Goal: Task Accomplishment & Management: Use online tool/utility

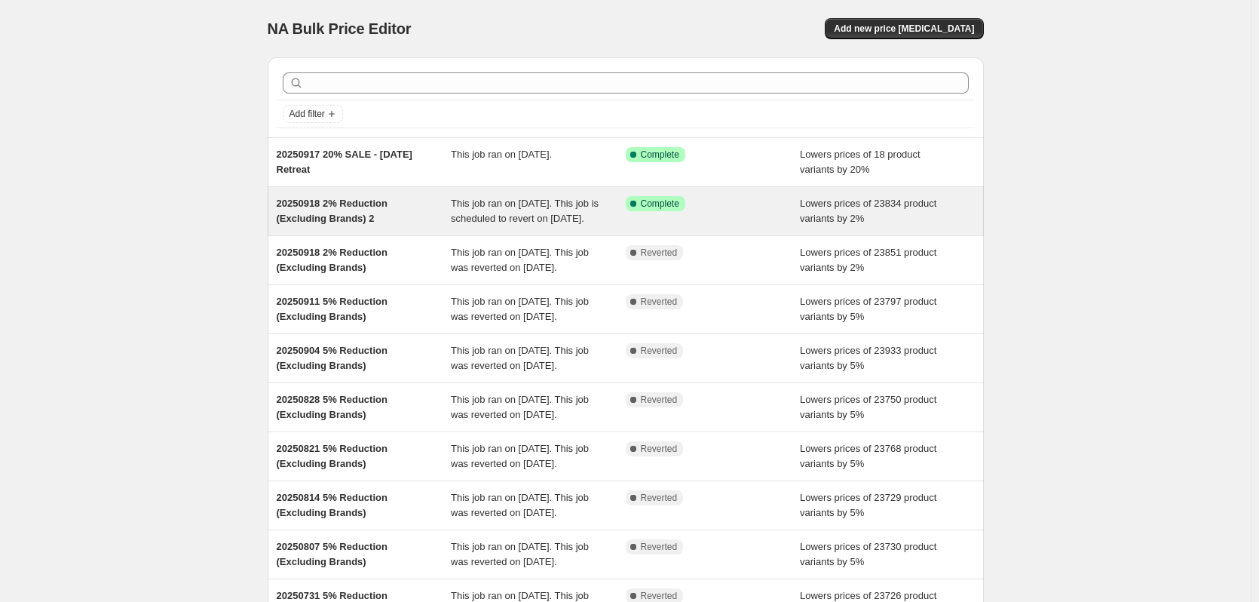
click at [752, 226] on div "Success Complete Complete" at bounding box center [713, 211] width 175 height 30
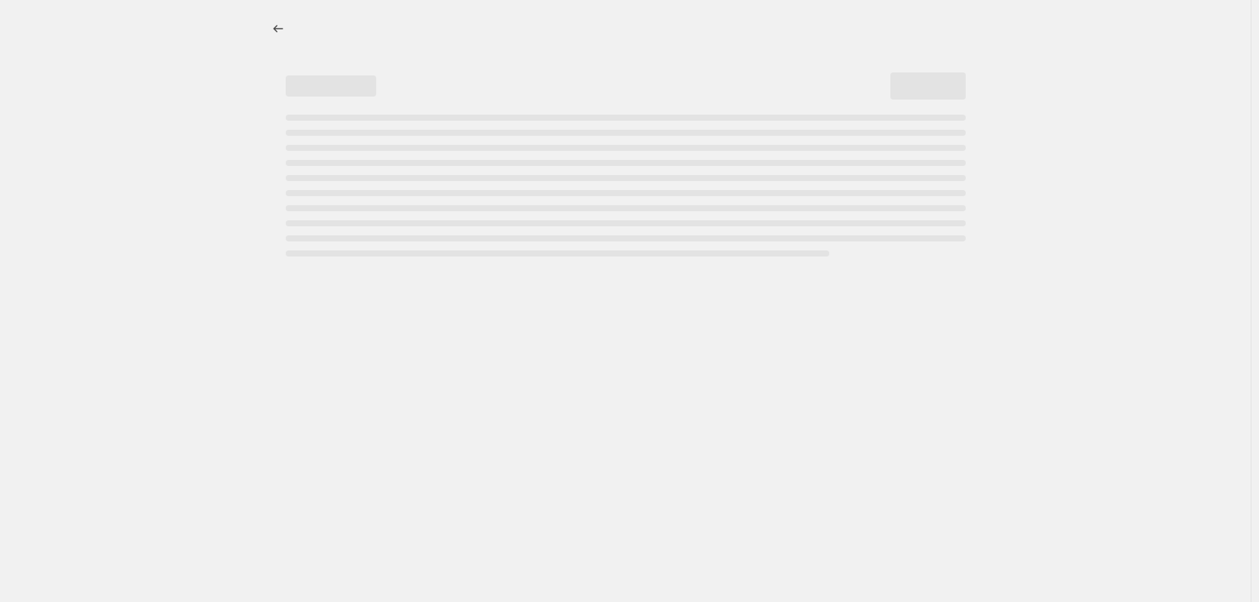
select select "percentage"
select select "no_change"
select select "vendor"
select select "not_equal"
select select "vendor"
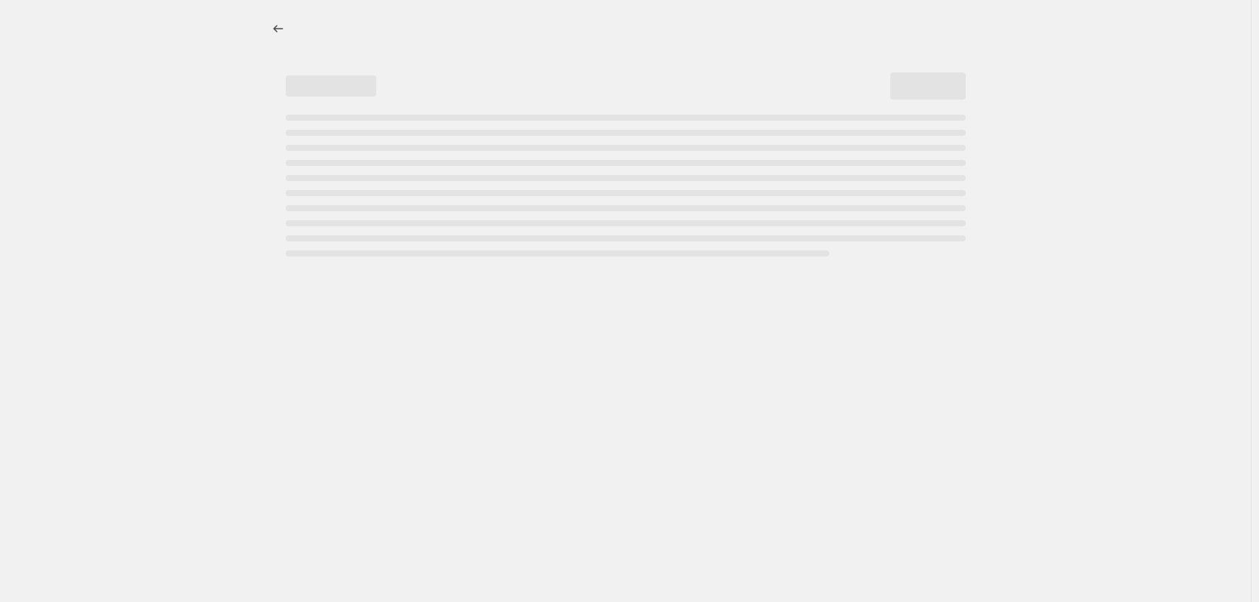
select select "not_equal"
select select "vendor"
select select "not_equal"
select select "vendor"
select select "not_equal"
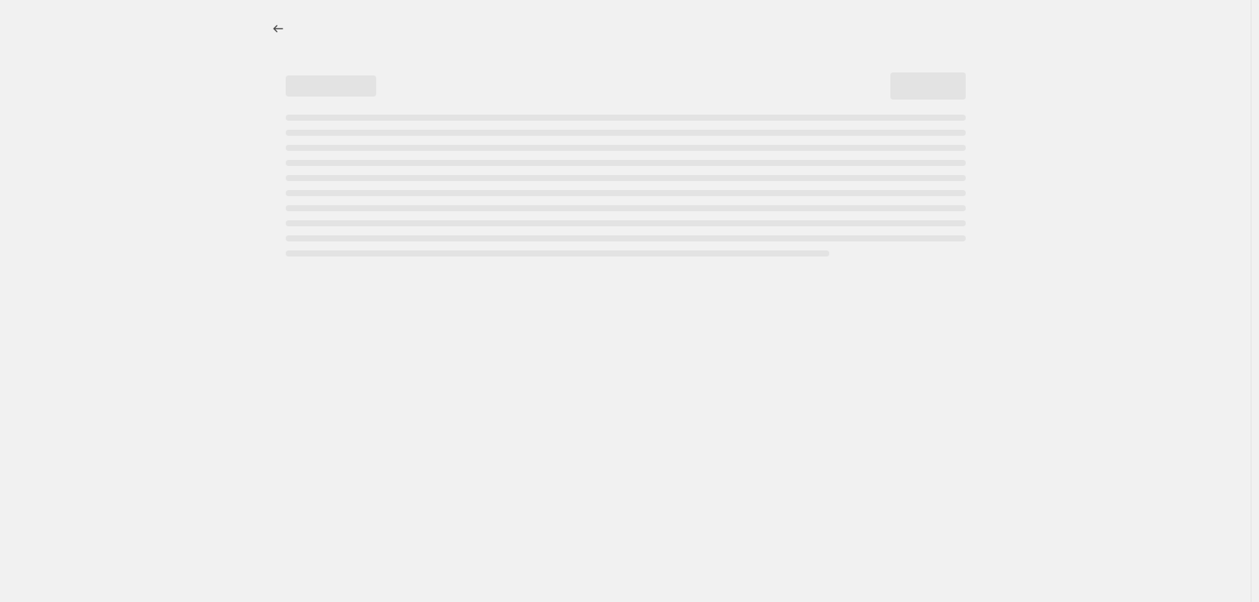
select select "vendor"
select select "not_equal"
select select "vendor"
select select "not_equal"
select select "product_status"
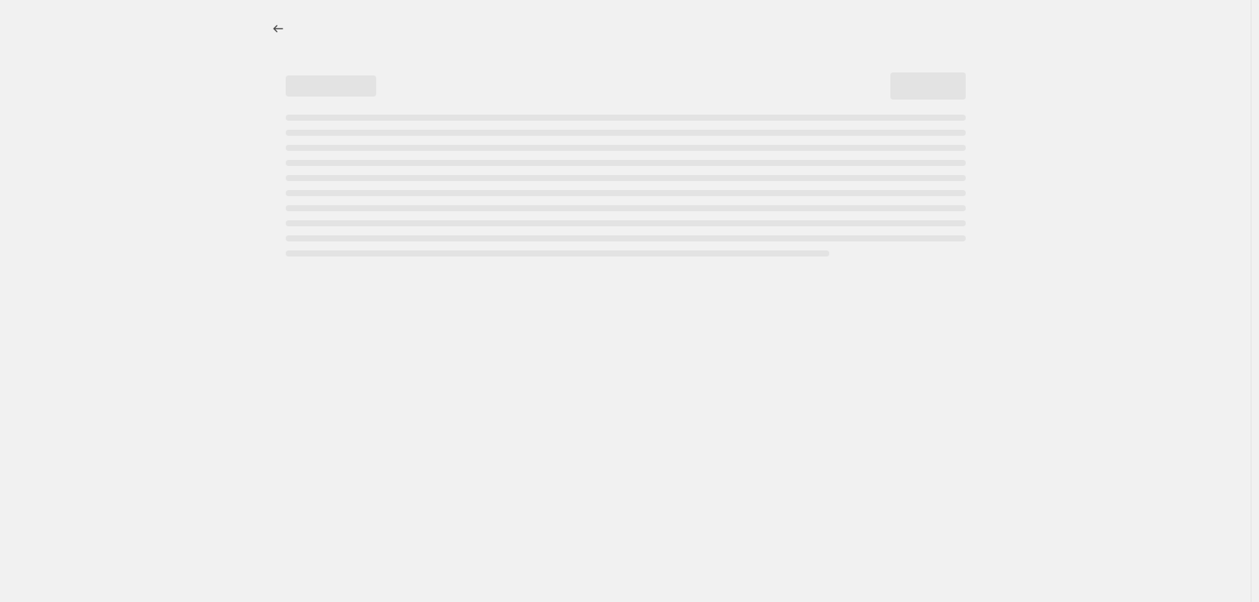
select select "not_equal"
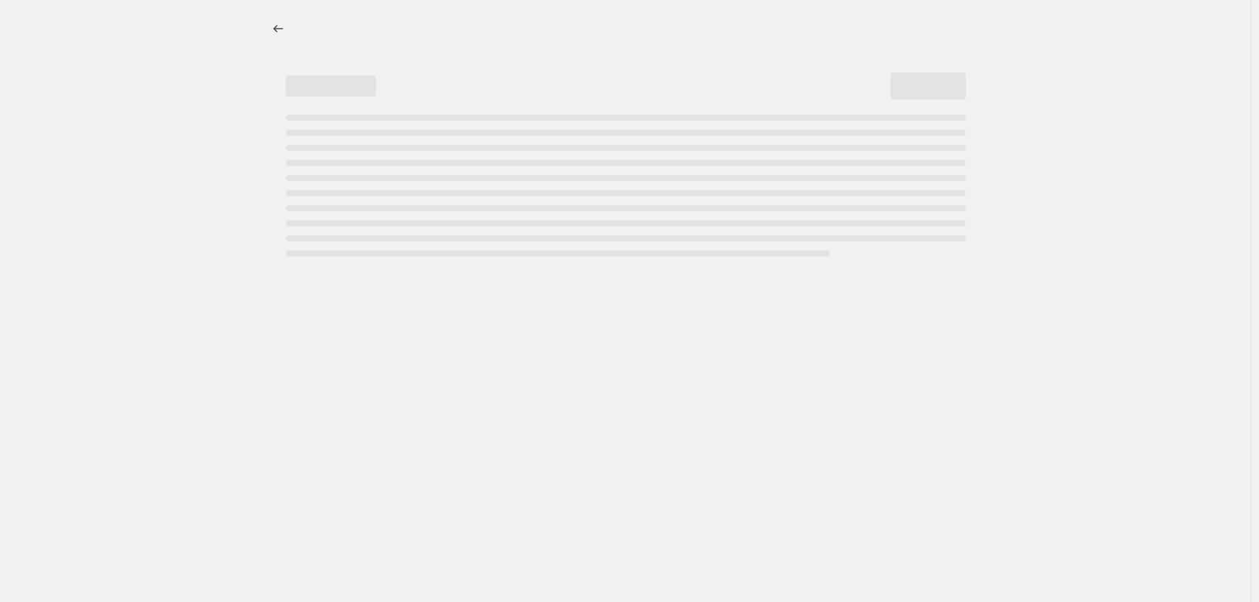
select select "not_equal"
select select "tag"
select select "not_equal"
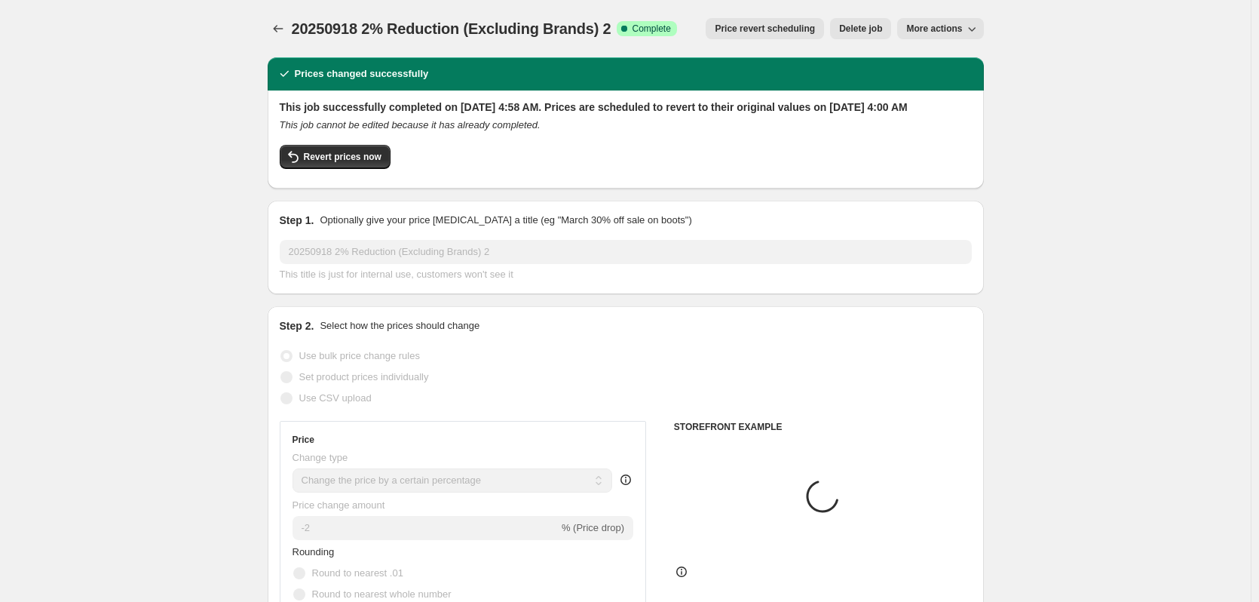
click at [954, 35] on button "More actions" at bounding box center [940, 28] width 86 height 21
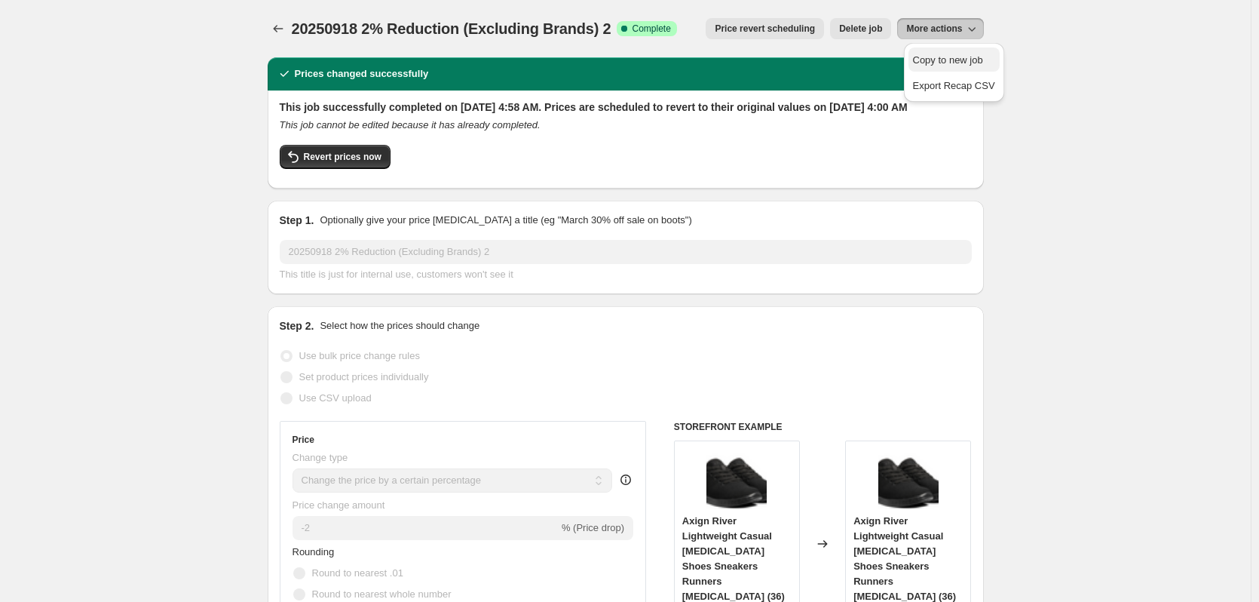
click at [963, 54] on span "Copy to new job" at bounding box center [948, 59] width 70 height 11
select select "percentage"
select select "no_change"
select select "vendor"
select select "not_equal"
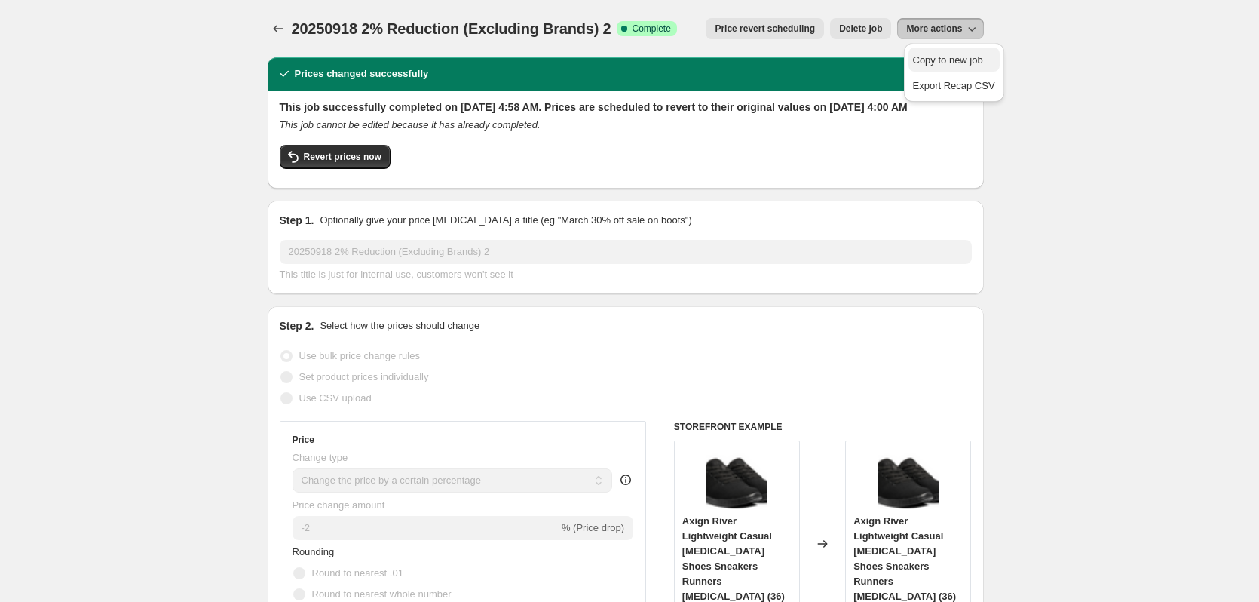
select select "vendor"
select select "not_equal"
select select "vendor"
select select "not_equal"
select select "vendor"
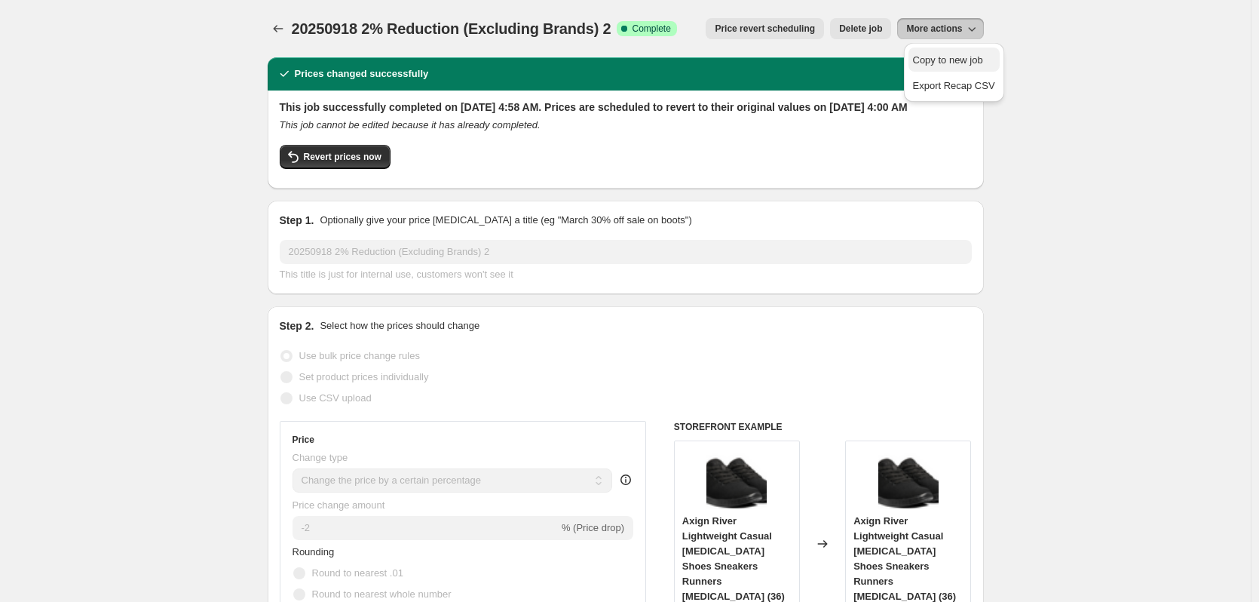
select select "not_equal"
select select "vendor"
select select "not_equal"
select select "vendor"
select select "not_equal"
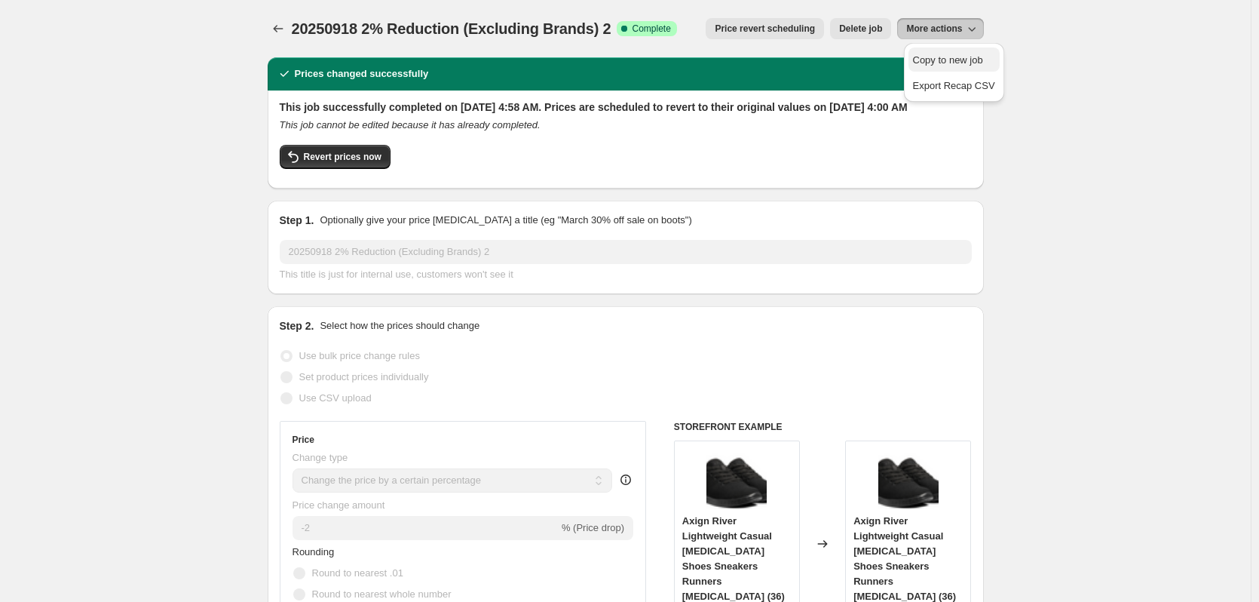
select select "product_status"
select select "not_equal"
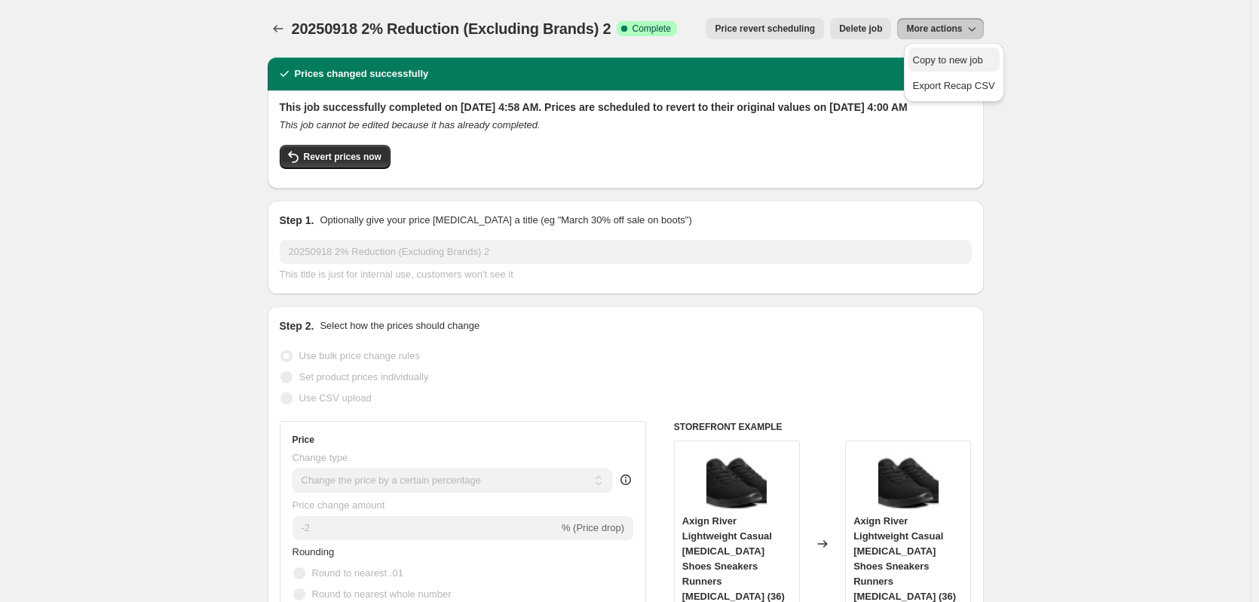
select select "not_equal"
select select "tag"
select select "not_equal"
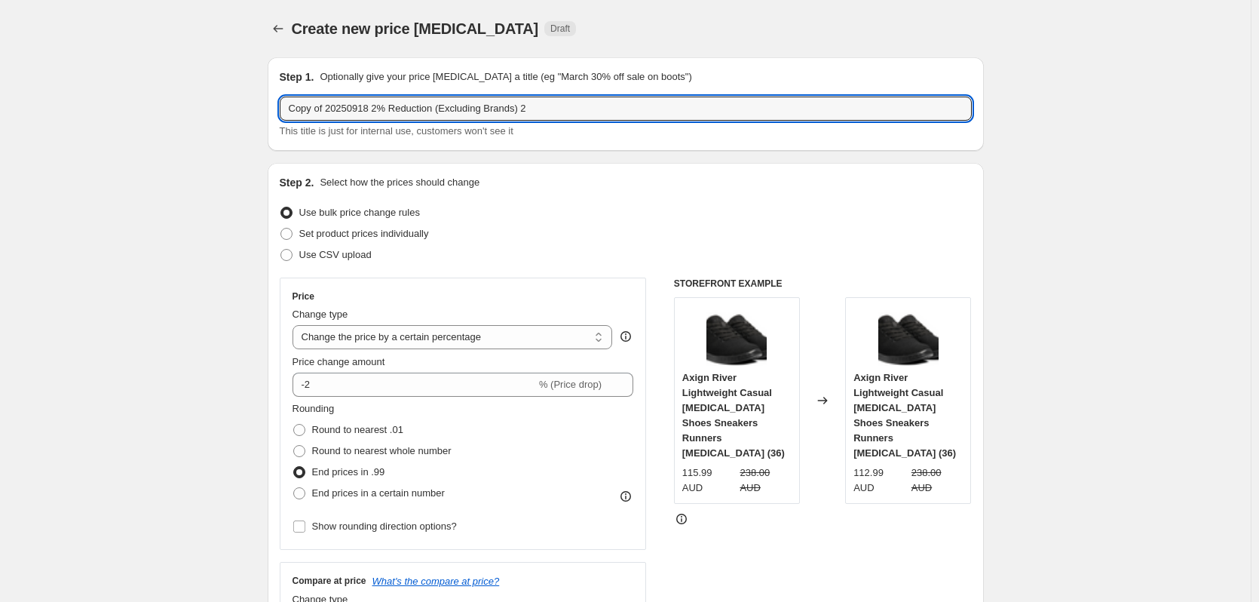
drag, startPoint x: 329, startPoint y: 108, endPoint x: 247, endPoint y: 109, distance: 82.2
click at [336, 100] on input "20250918 2% Reduction (Excluding Brands) 2" at bounding box center [626, 109] width 692 height 24
click at [336, 112] on input "20250918 2% Reduction (Excluding Brands) 2" at bounding box center [626, 109] width 692 height 24
drag, startPoint x: 502, startPoint y: 112, endPoint x: 482, endPoint y: 110, distance: 20.5
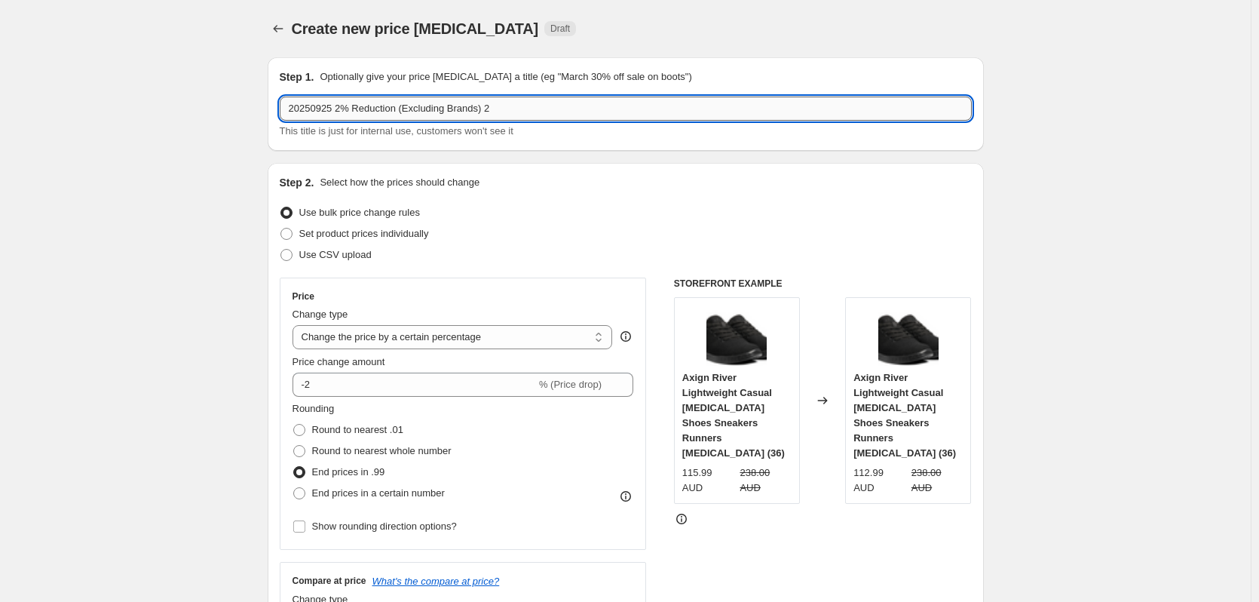
click at [482, 110] on input "20250925 2% Reduction (Excluding Brands) 2" at bounding box center [626, 109] width 692 height 24
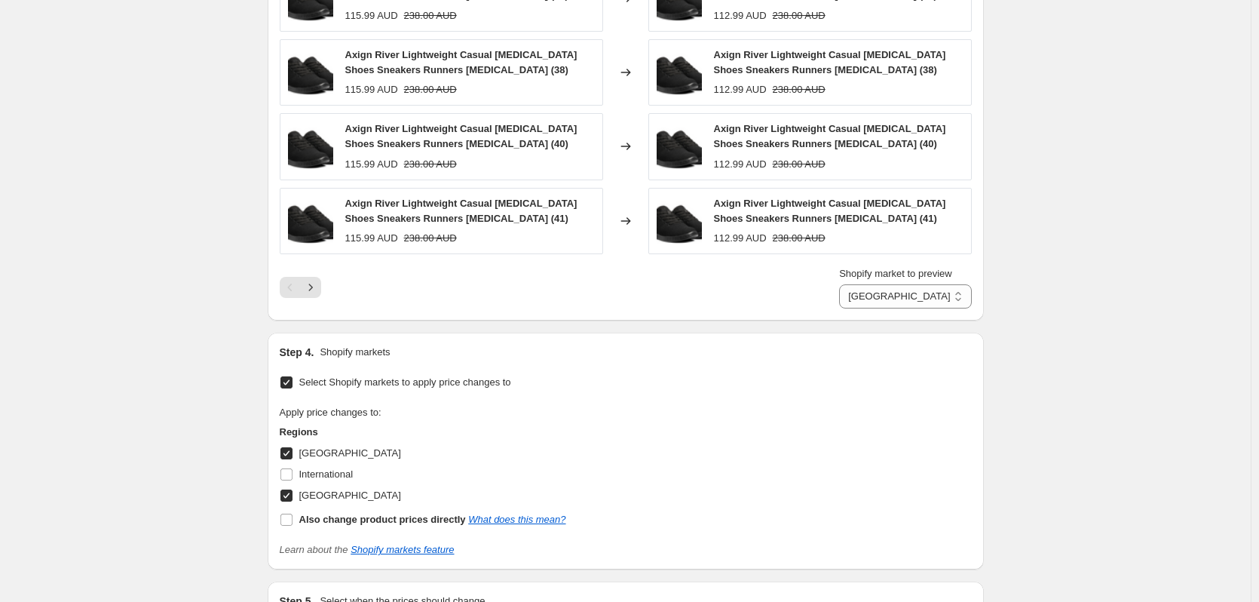
scroll to position [1880, 0]
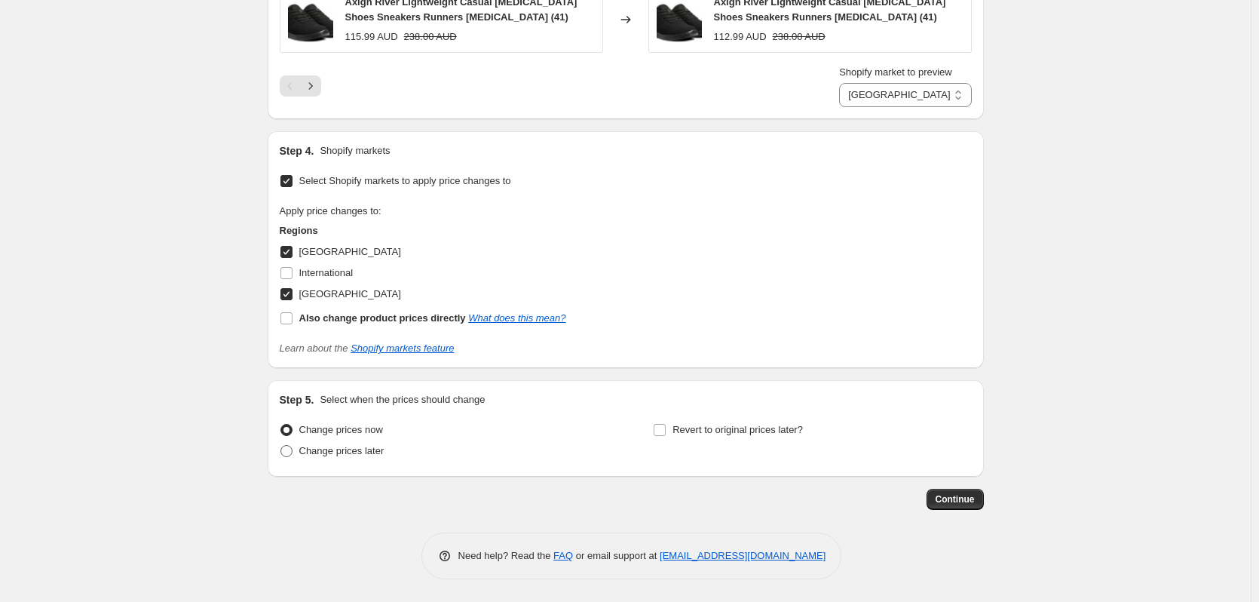
type input "20250925 2% Reduction (Excluding Brands)"
click at [366, 452] on span "Change prices later" at bounding box center [341, 450] width 85 height 11
click at [281, 446] on input "Change prices later" at bounding box center [281, 445] width 1 height 1
radio input "true"
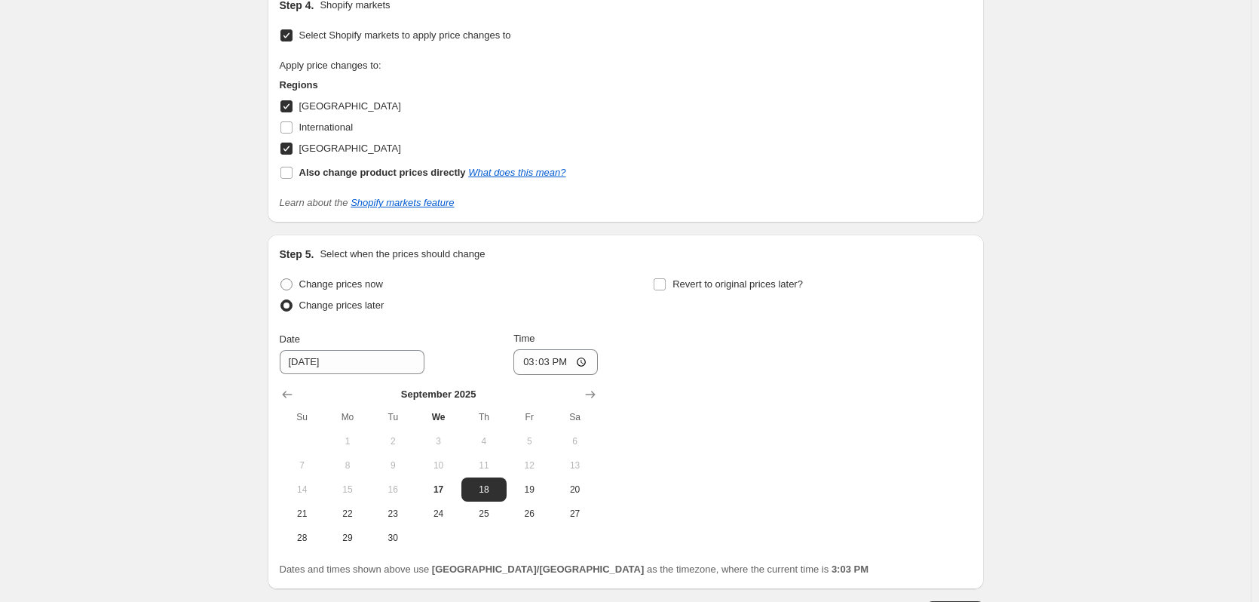
scroll to position [2106, 0]
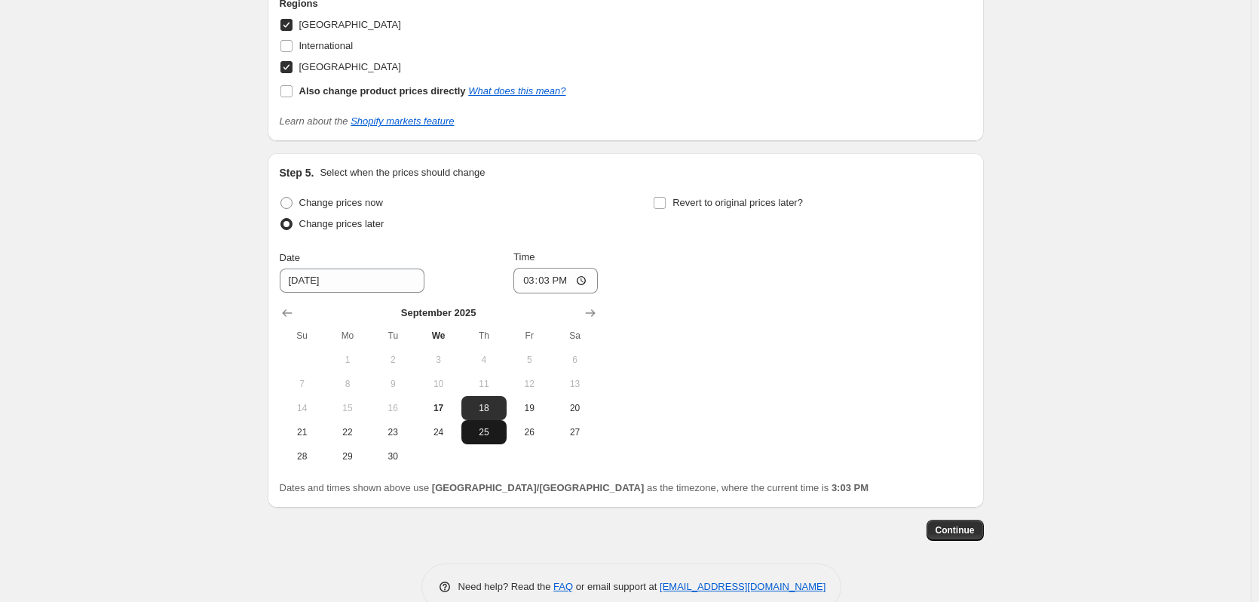
click at [495, 436] on span "25" at bounding box center [484, 432] width 33 height 12
type input "[DATE]"
click at [694, 192] on div "Step 5. Select when the prices should change Change prices now Change prices la…" at bounding box center [626, 330] width 692 height 330
click at [687, 197] on span "Revert to original prices later?" at bounding box center [738, 202] width 130 height 11
click at [666, 197] on input "Revert to original prices later?" at bounding box center [660, 203] width 12 height 12
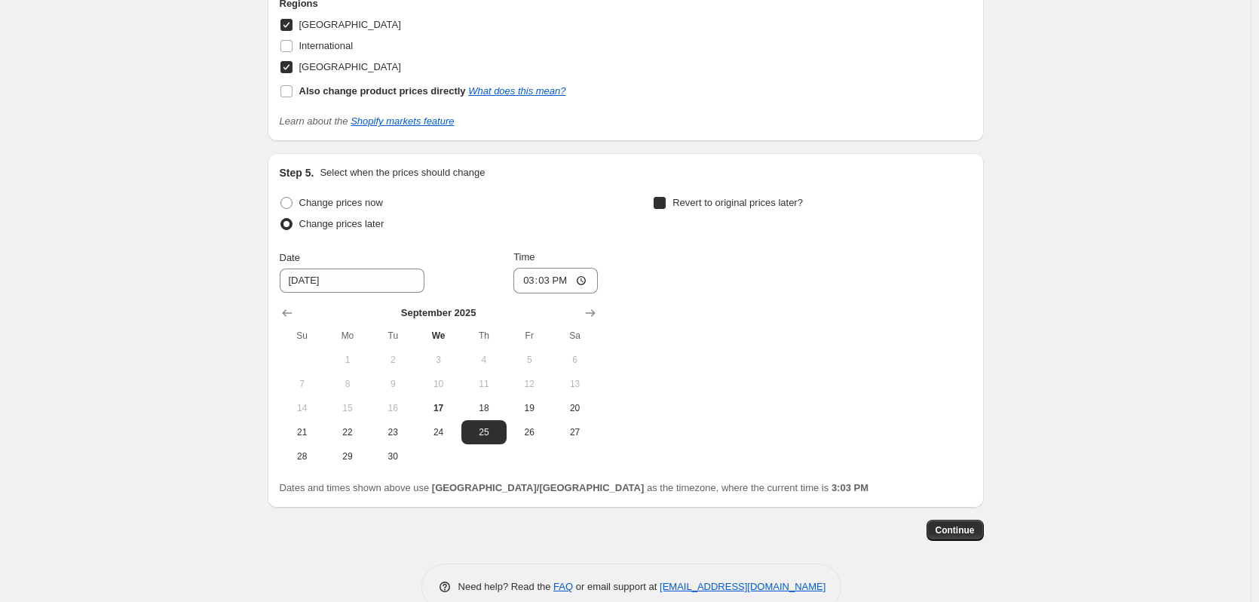
checkbox input "true"
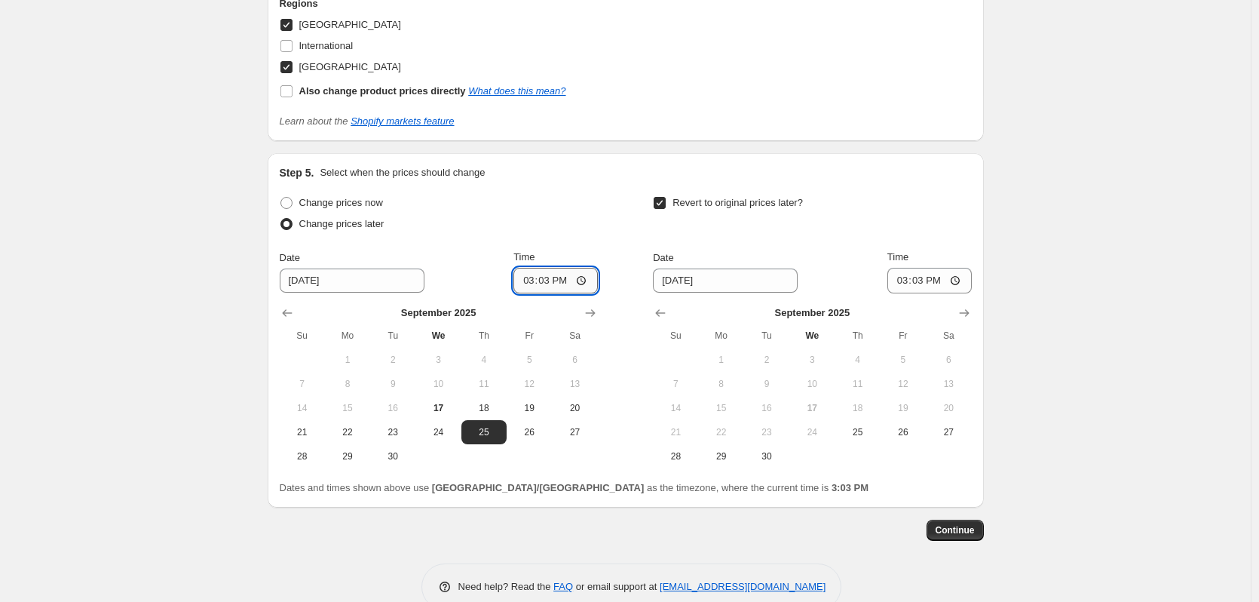
click at [533, 279] on input "15:03" at bounding box center [556, 281] width 84 height 26
type input "16:45"
click at [969, 312] on icon "Show next month, October 2025" at bounding box center [964, 314] width 10 height 8
click at [853, 358] on span "2" at bounding box center [857, 360] width 33 height 12
type input "[DATE]"
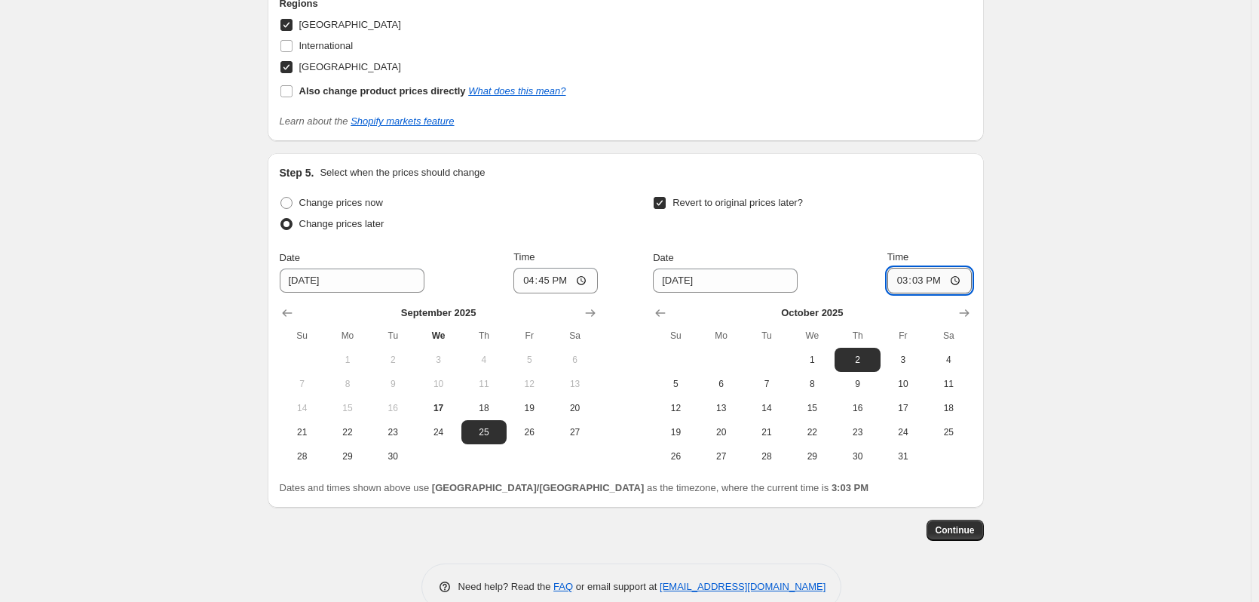
click at [900, 283] on input "15:03" at bounding box center [930, 281] width 84 height 26
type input "04:00"
click at [563, 277] on input "16:45" at bounding box center [556, 281] width 84 height 26
type input "04:45"
click at [960, 530] on span "Continue" at bounding box center [955, 530] width 39 height 12
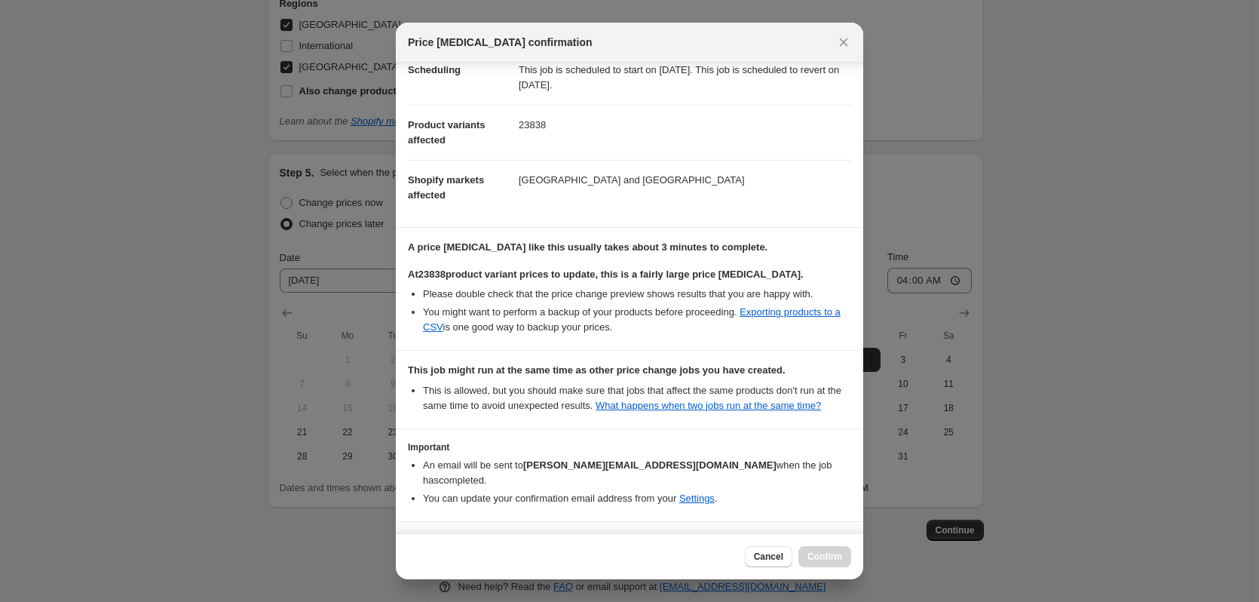
scroll to position [168, 0]
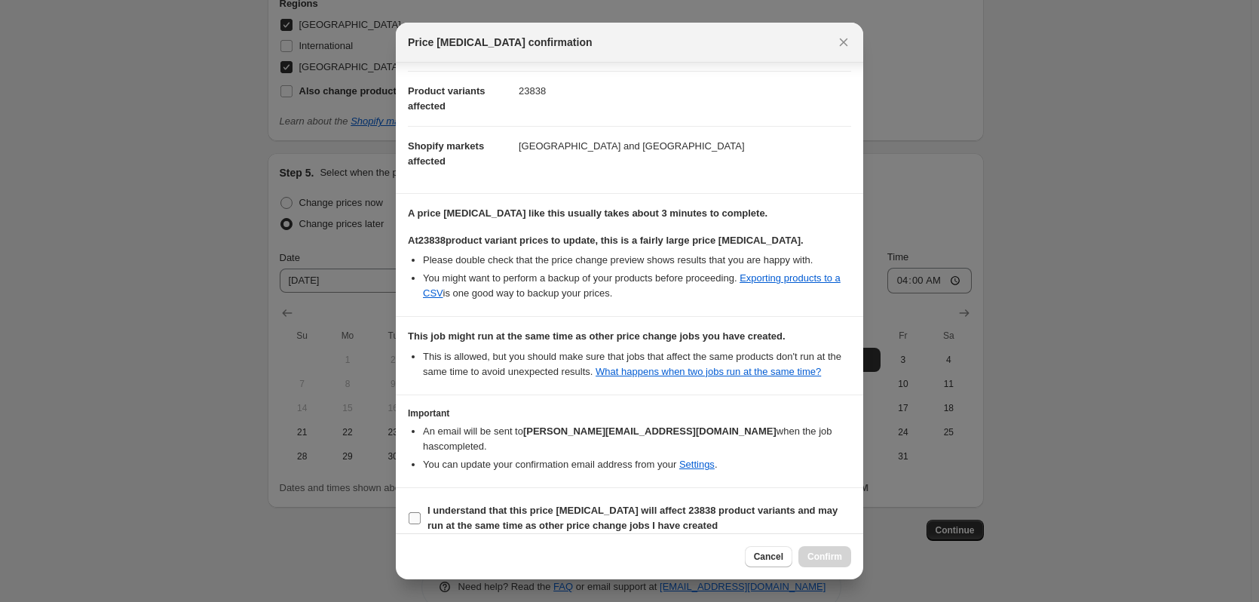
click at [532, 504] on b "I understand that this price [MEDICAL_DATA] will affect 23838 product variants …" at bounding box center [633, 517] width 410 height 26
click at [421, 512] on input "I understand that this price [MEDICAL_DATA] will affect 23838 product variants …" at bounding box center [415, 518] width 12 height 12
checkbox input "true"
click at [839, 552] on span "Confirm" at bounding box center [825, 556] width 35 height 12
type input "20250925 2% Reduction (Excluding Brands)"
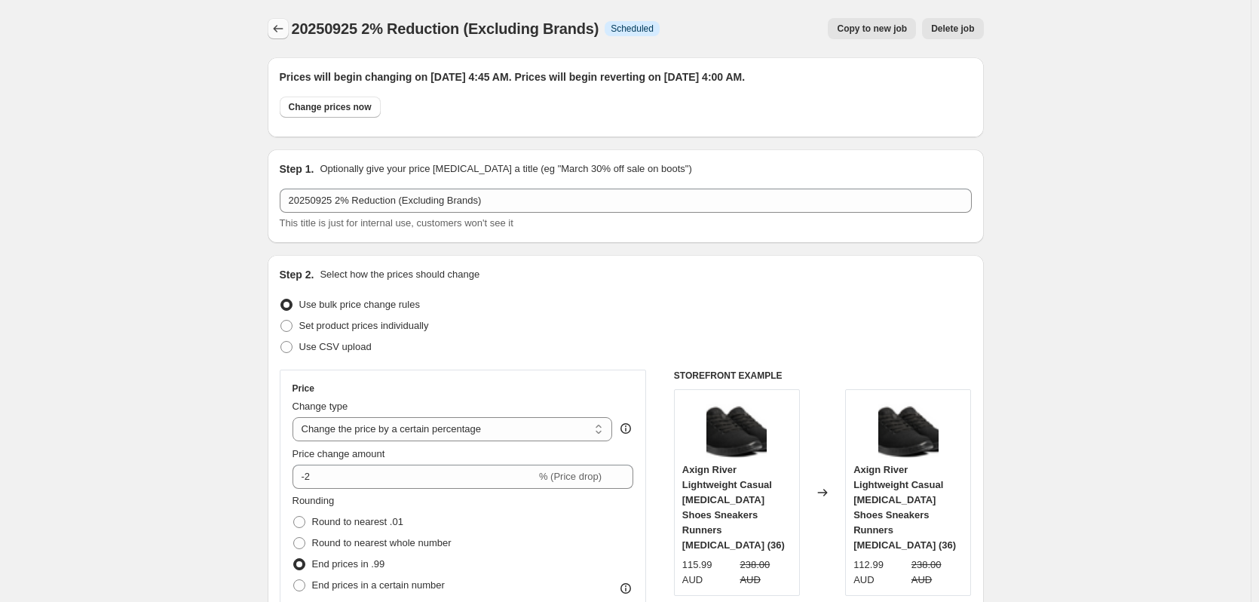
click at [277, 35] on icon "Price change jobs" at bounding box center [278, 28] width 15 height 15
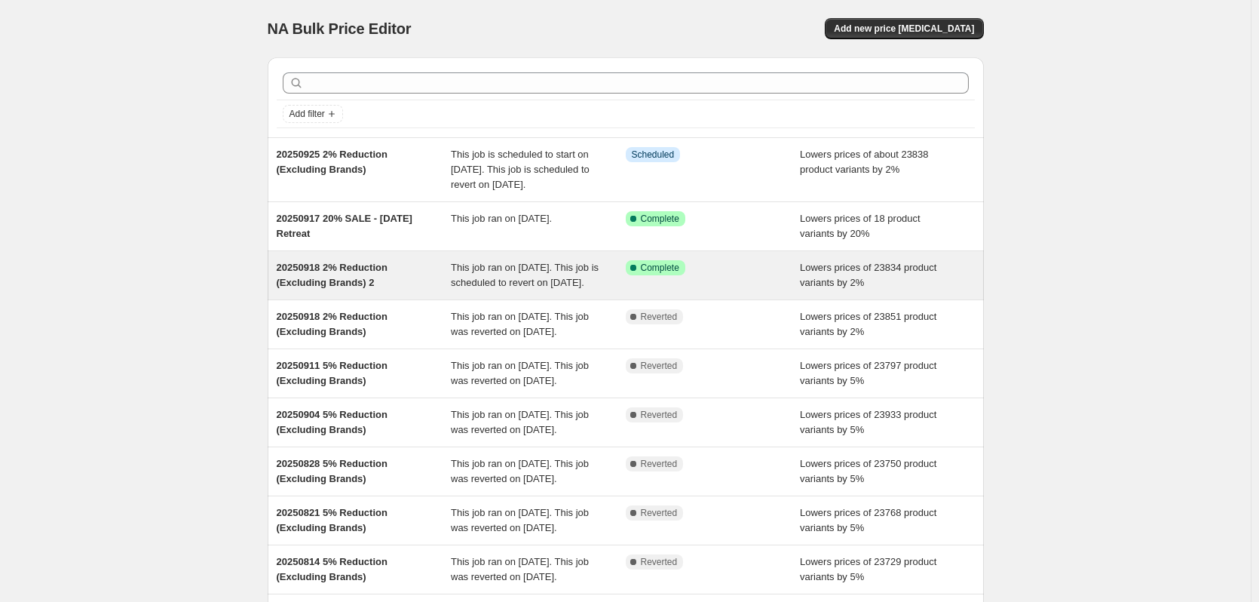
click at [778, 275] on div "Success Complete Complete" at bounding box center [702, 267] width 152 height 15
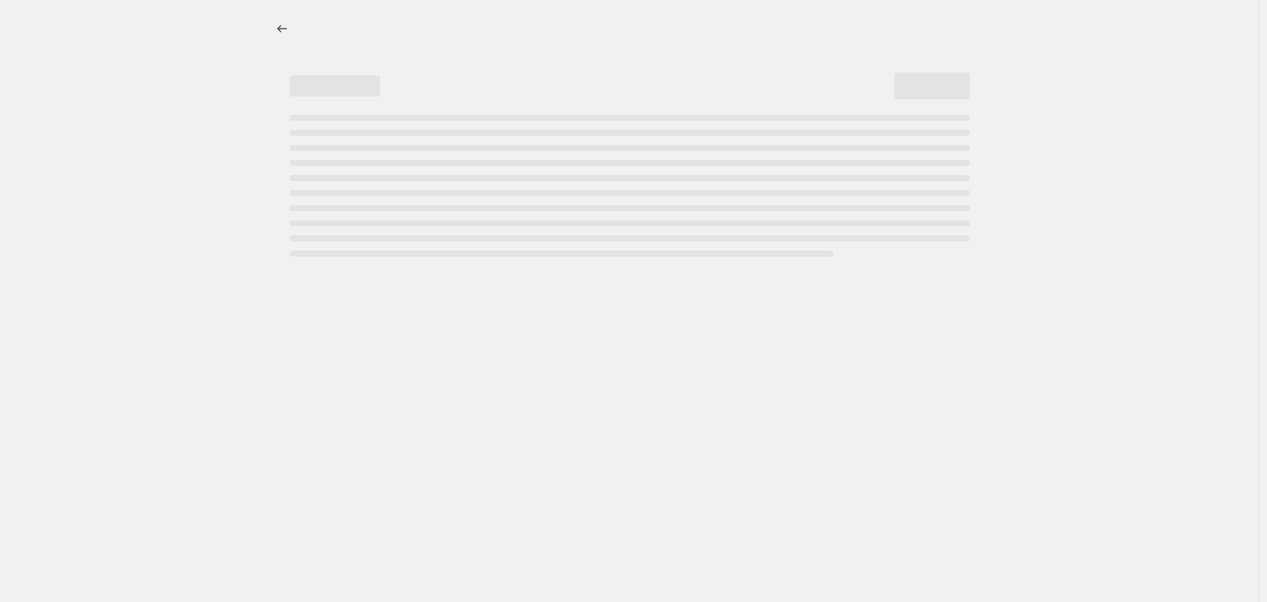
select select "percentage"
select select "no_change"
select select "vendor"
select select "not_equal"
select select "vendor"
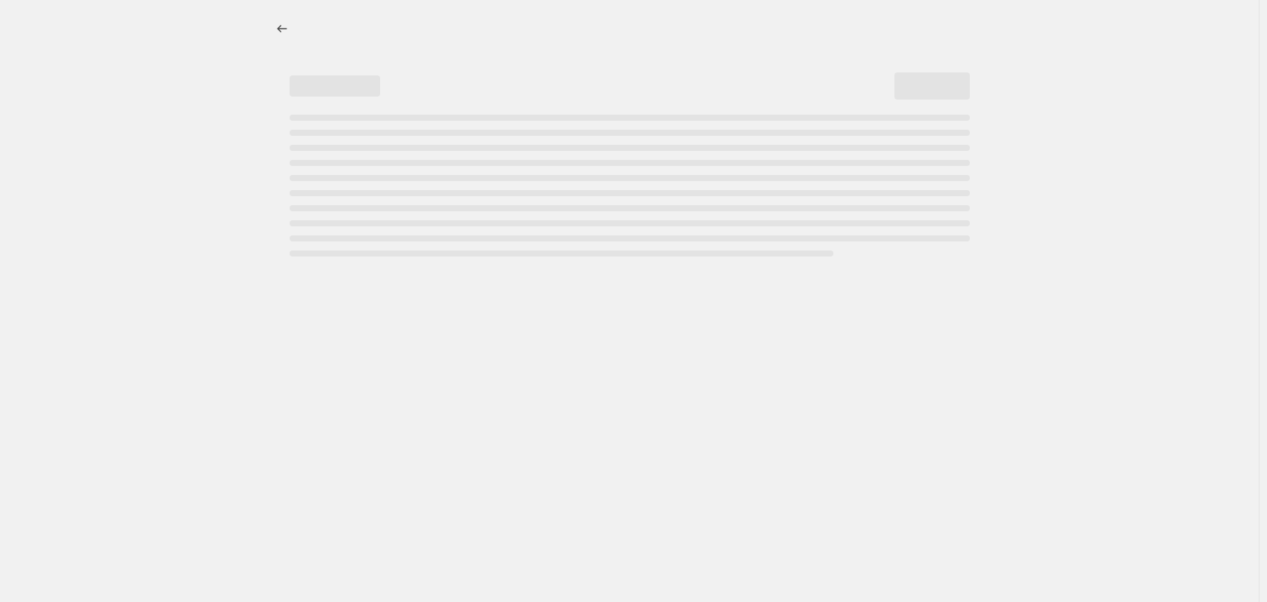
select select "not_equal"
select select "vendor"
select select "not_equal"
select select "vendor"
select select "not_equal"
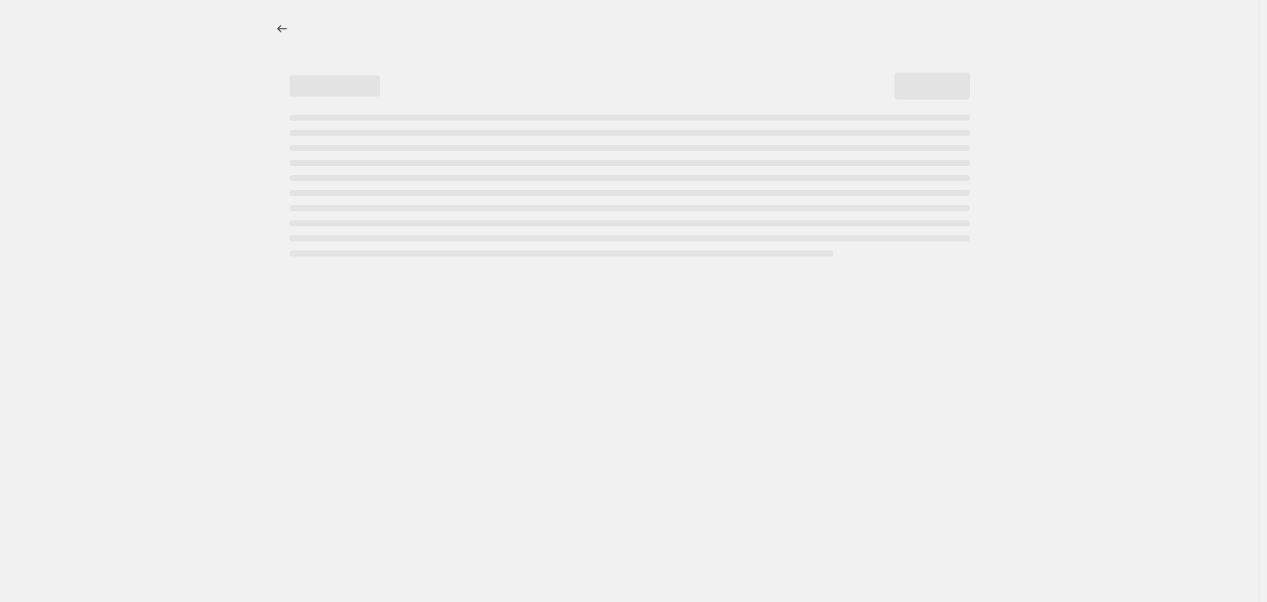
select select "vendor"
select select "not_equal"
select select "vendor"
select select "not_equal"
select select "product_status"
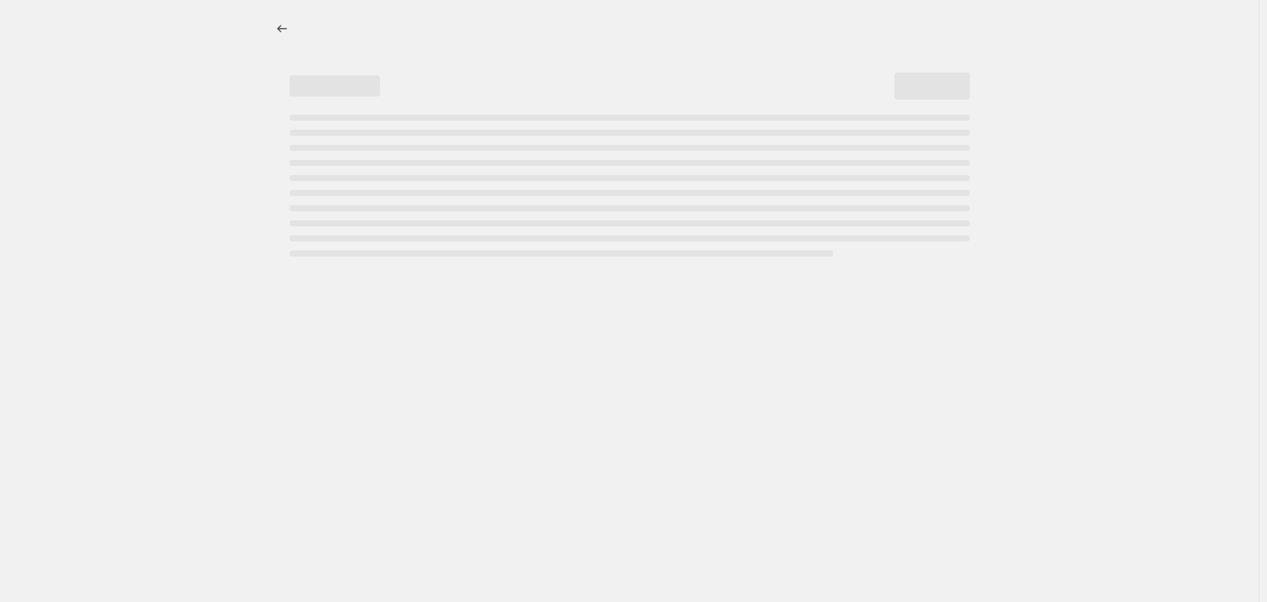
select select "not_equal"
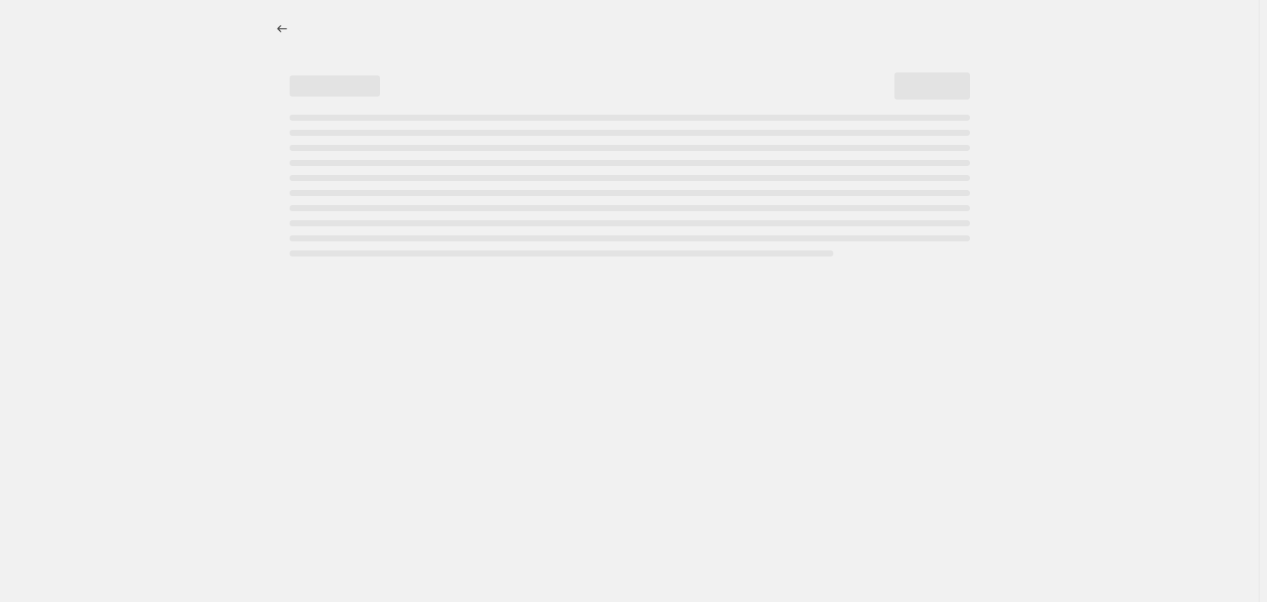
select select "not_equal"
select select "tag"
select select "not_equal"
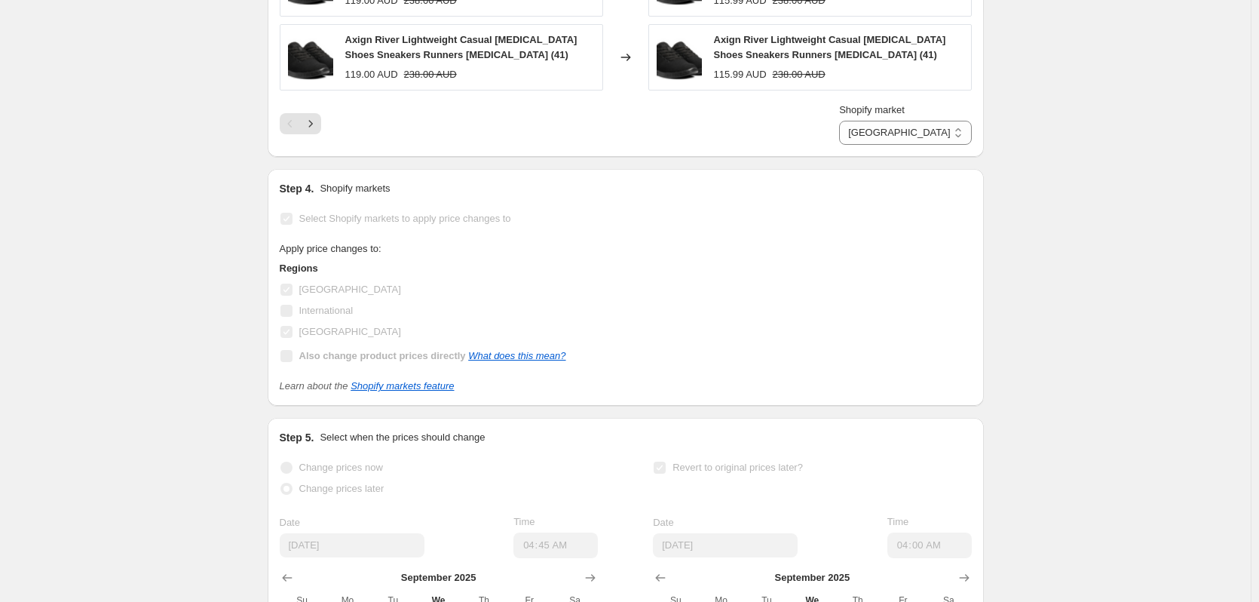
scroll to position [2263, 0]
